Goal: Navigation & Orientation: Find specific page/section

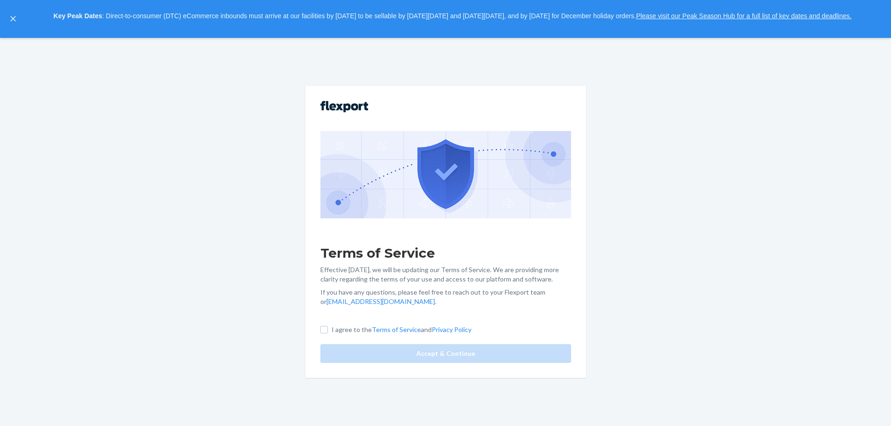
click at [339, 331] on p "I agree to the Terms of Service and Privacy Policy" at bounding box center [401, 329] width 140 height 9
click at [328, 331] on input "I agree to the Terms of Service and Privacy Policy" at bounding box center [323, 329] width 7 height 7
checkbox input "true"
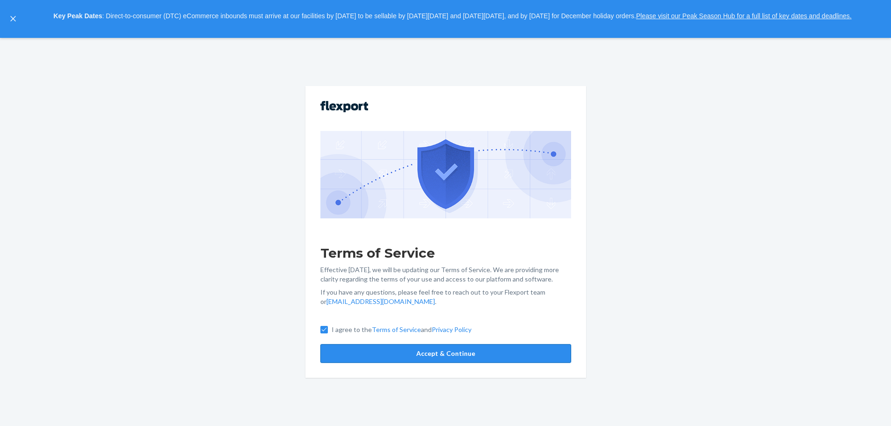
click at [385, 353] on button "Accept & Continue" at bounding box center [445, 353] width 251 height 19
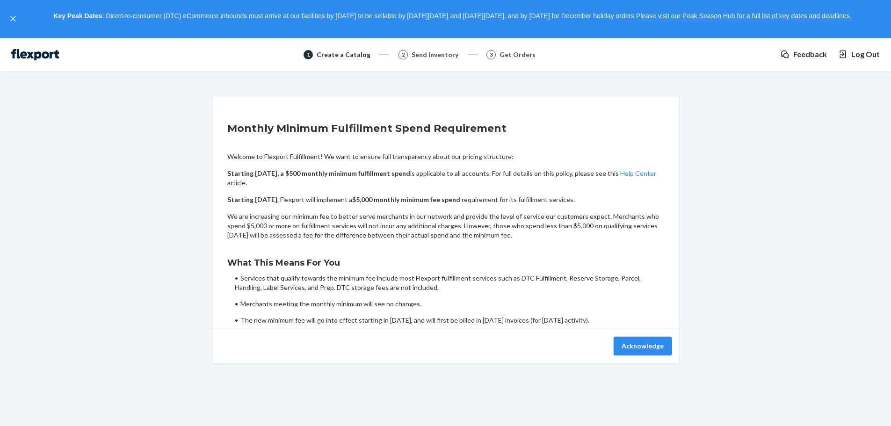
click at [651, 348] on button "Acknowledge" at bounding box center [642, 346] width 58 height 19
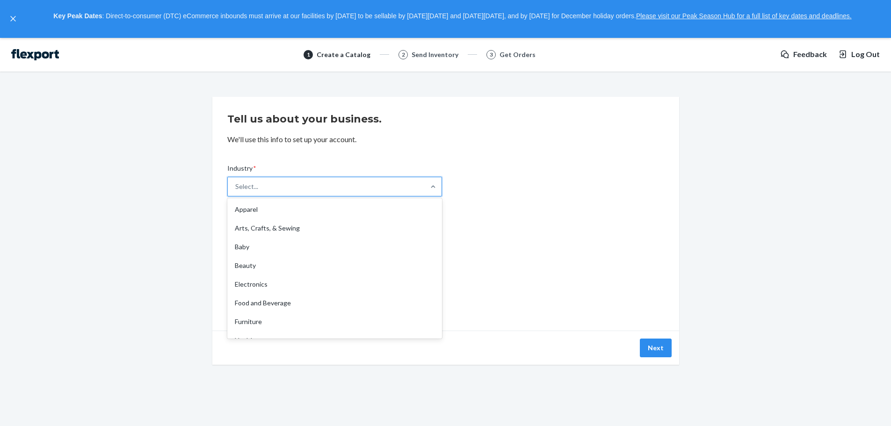
click at [347, 192] on div "Select..." at bounding box center [326, 186] width 197 height 19
click at [236, 191] on input "Industry * option Apparel focused, 1 of 19. 19 results available. Use Up and Do…" at bounding box center [235, 186] width 1 height 9
click at [347, 192] on div "Select..." at bounding box center [326, 186] width 197 height 19
click at [236, 191] on input "Industry * 0 results available. Select is focused ,type to refine list, press D…" at bounding box center [235, 186] width 1 height 9
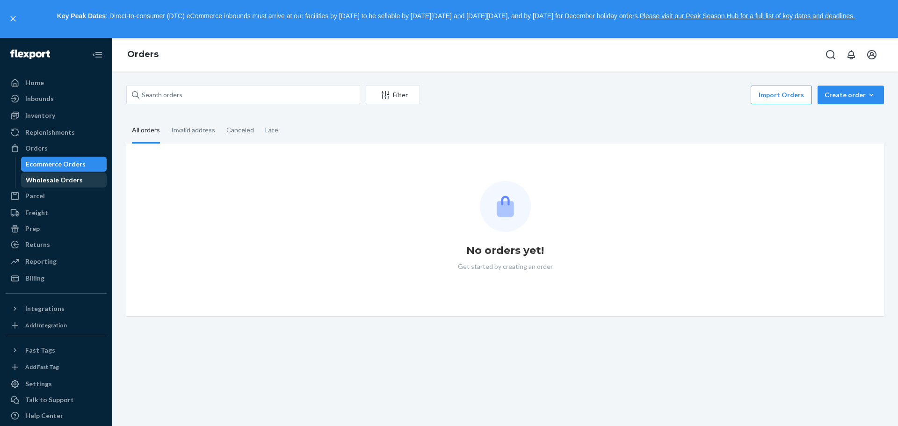
click at [68, 175] on div "Wholesale Orders" at bounding box center [54, 179] width 57 height 9
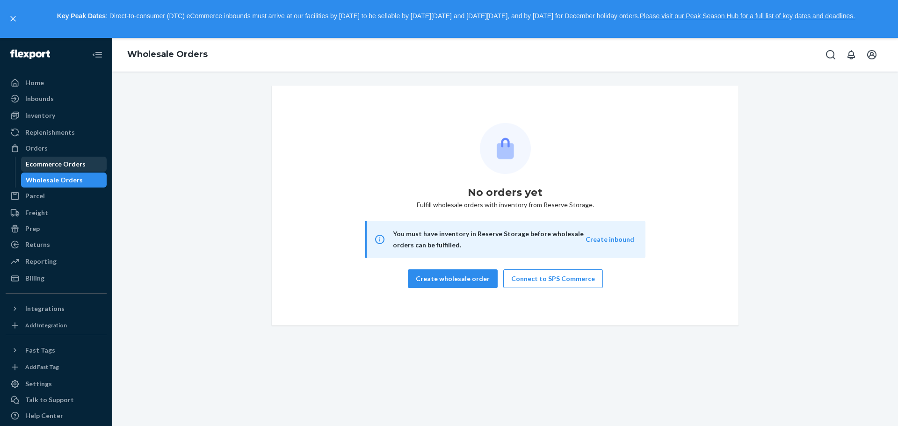
click at [69, 160] on div "Ecommerce Orders" at bounding box center [56, 163] width 60 height 9
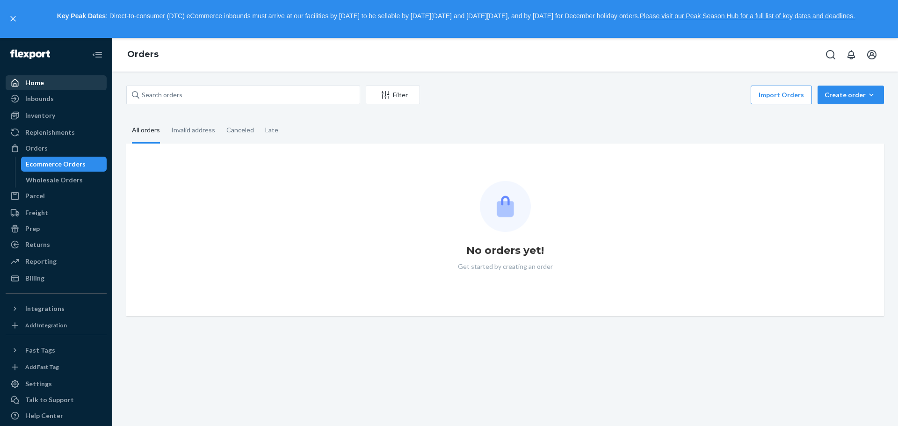
click at [49, 86] on div "Home" at bounding box center [56, 82] width 99 height 13
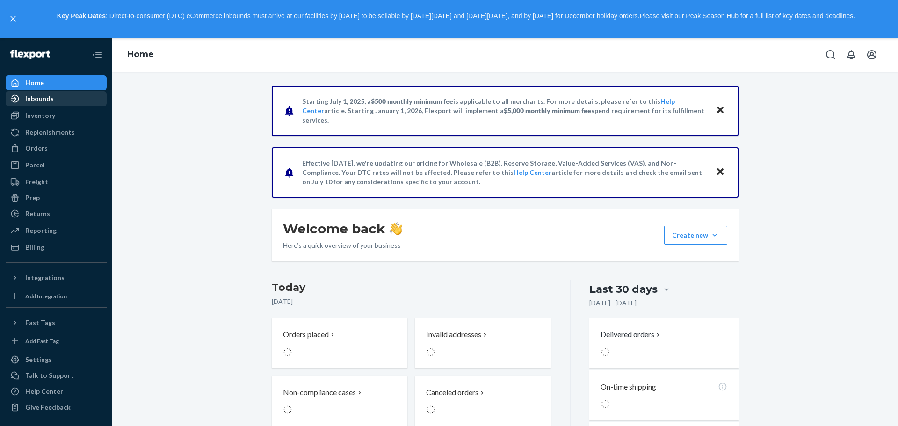
click at [65, 100] on div "Inbounds" at bounding box center [56, 98] width 99 height 13
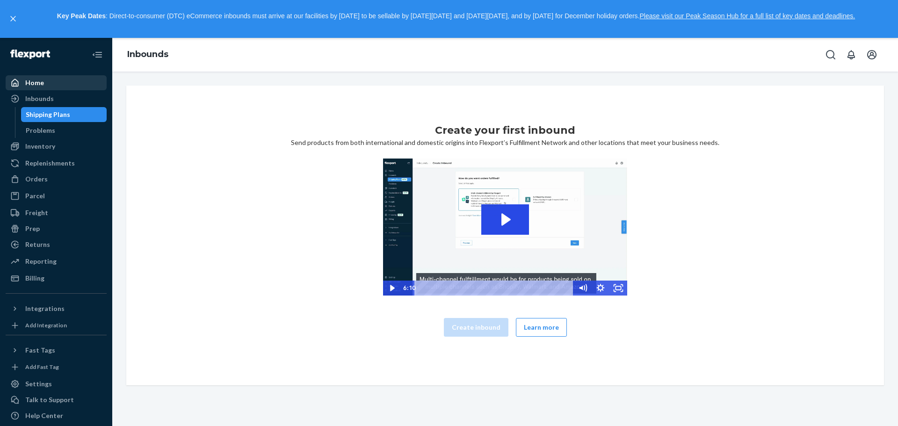
click at [58, 85] on div "Home" at bounding box center [56, 82] width 99 height 13
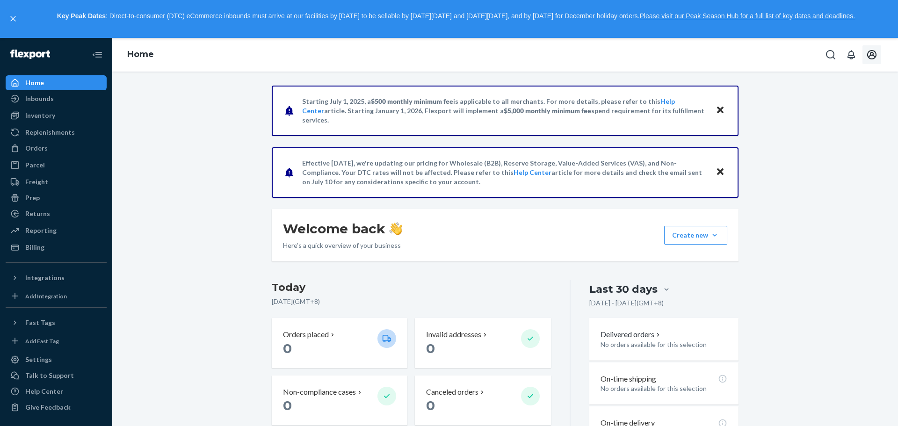
click at [874, 55] on icon "Open account menu" at bounding box center [871, 54] width 11 height 11
click at [823, 121] on div "Log out" at bounding box center [849, 128] width 70 height 17
